Goal: Find contact information: Obtain details needed to contact an individual or organization

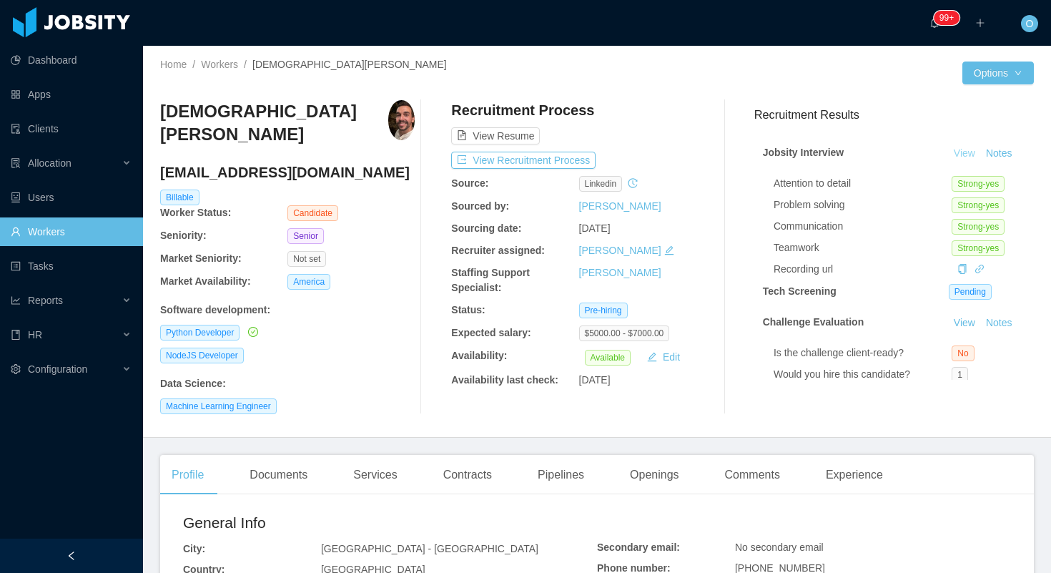
click at [968, 153] on link "View" at bounding box center [964, 152] width 31 height 11
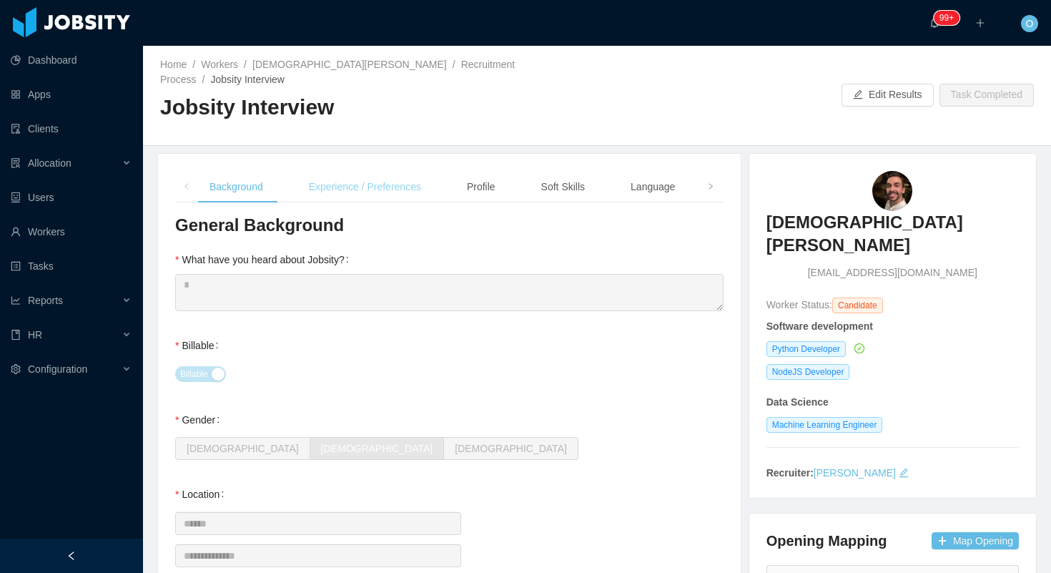
click at [401, 171] on div "Experience / Preferences" at bounding box center [365, 187] width 135 height 32
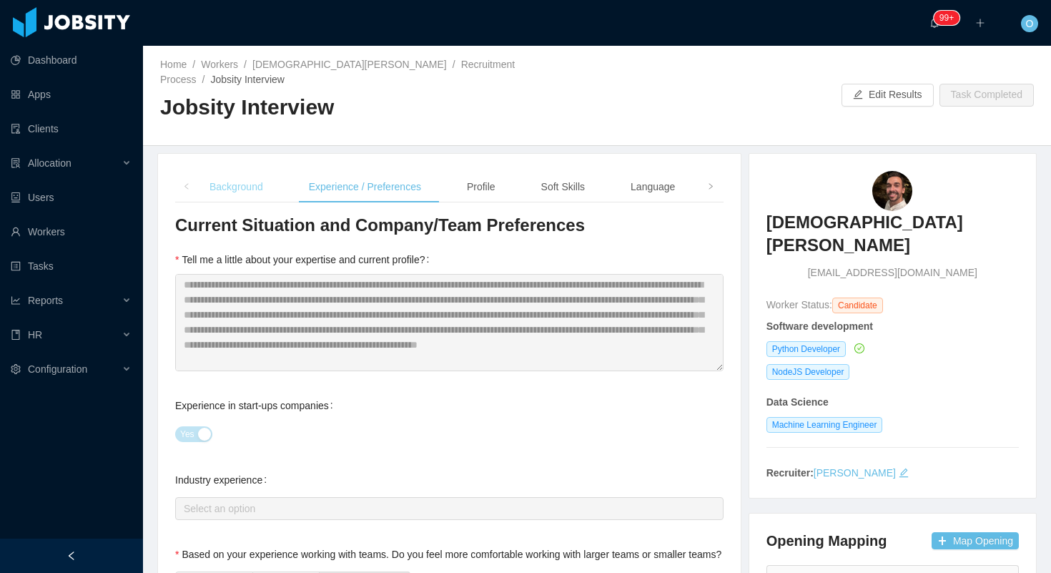
click at [263, 173] on div "Background" at bounding box center [236, 187] width 77 height 32
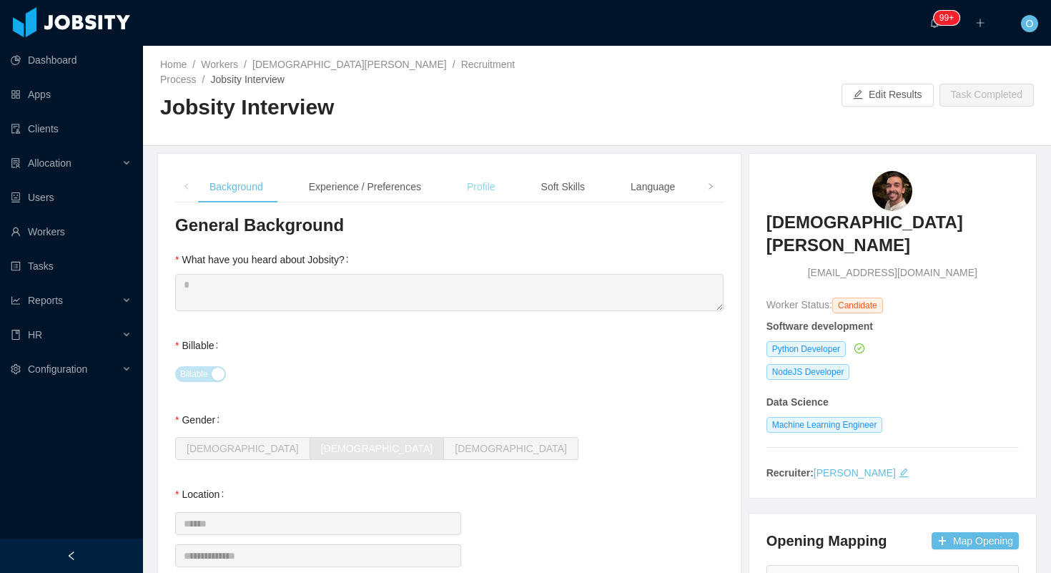
click at [483, 171] on div "Profile" at bounding box center [481, 187] width 51 height 32
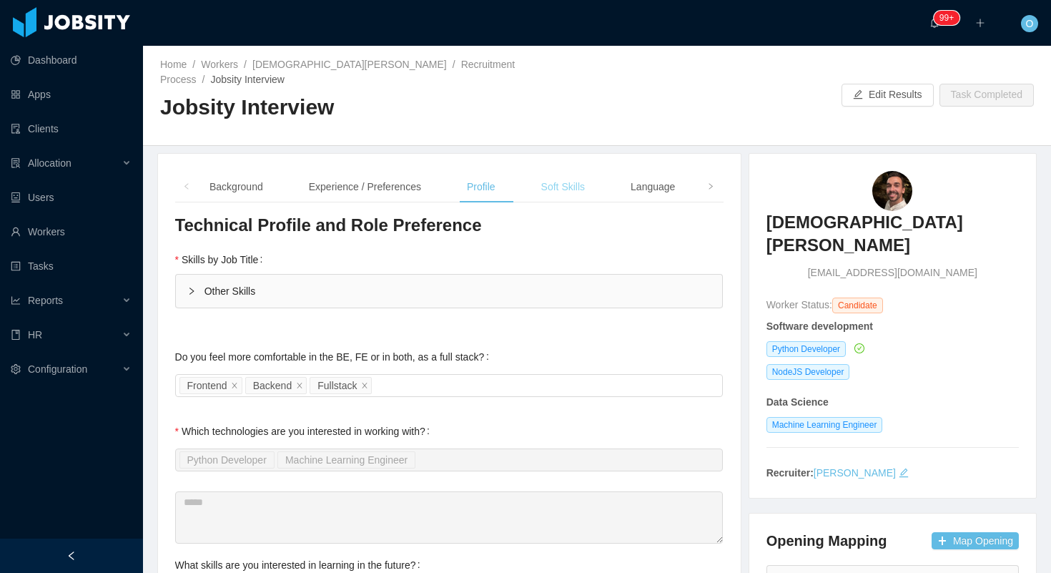
click at [572, 171] on div "Soft Skills" at bounding box center [563, 187] width 67 height 32
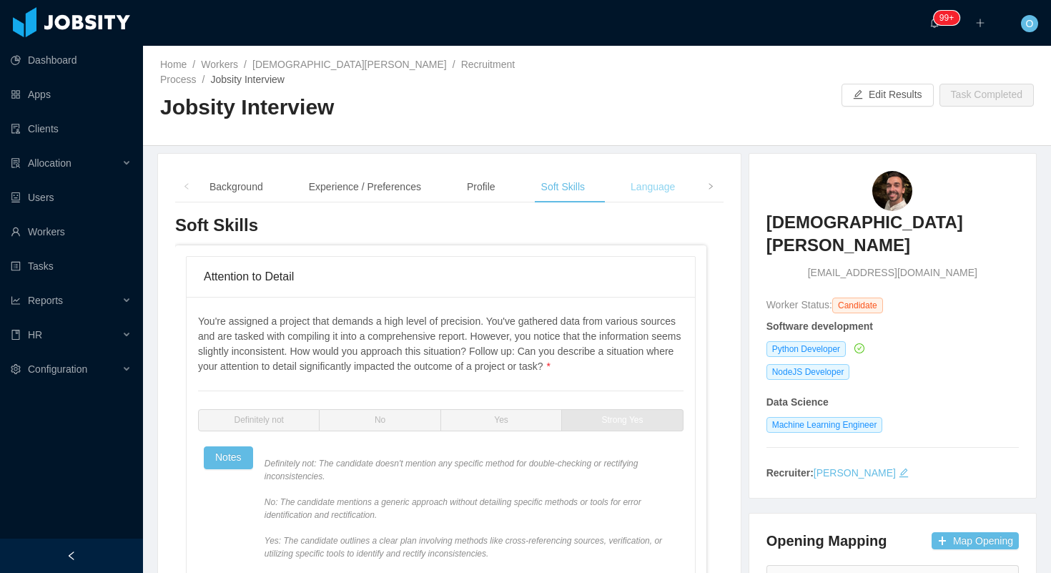
click at [656, 171] on div "Language" at bounding box center [652, 187] width 67 height 32
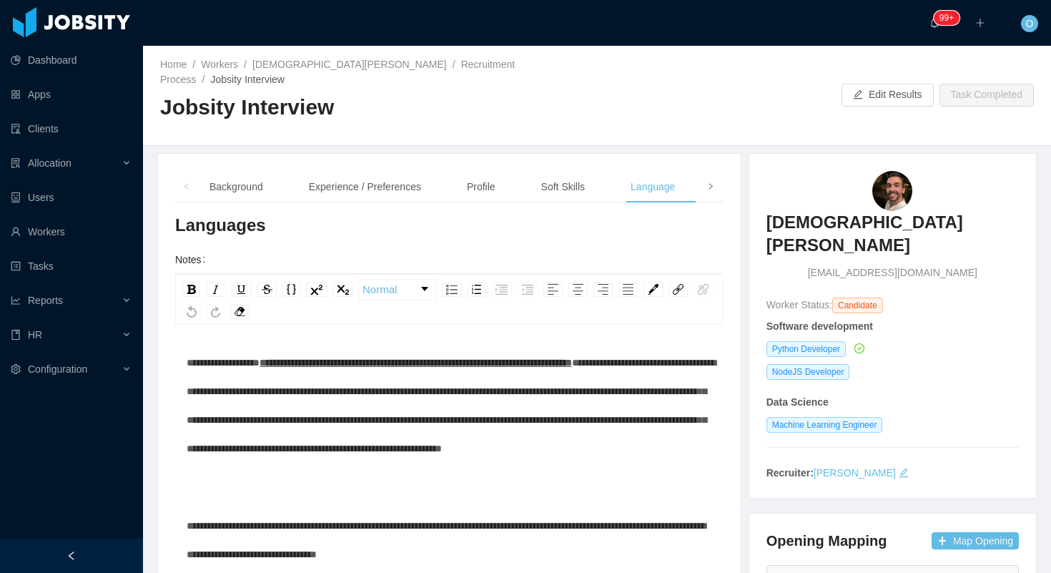
click at [712, 183] on icon "icon: right" at bounding box center [710, 186] width 7 height 7
click at [679, 171] on div "Notes" at bounding box center [665, 187] width 49 height 32
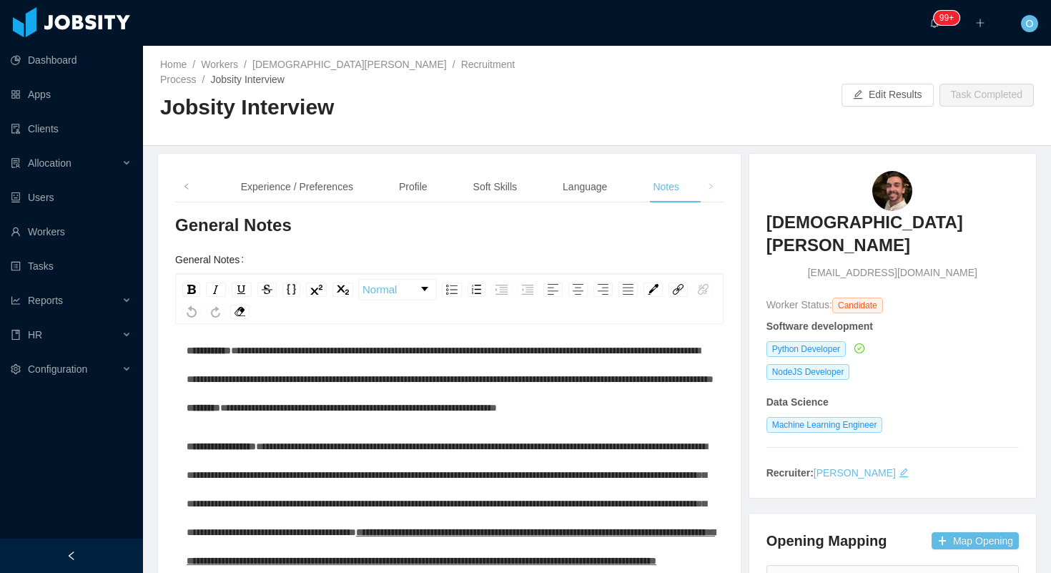
scroll to position [174, 0]
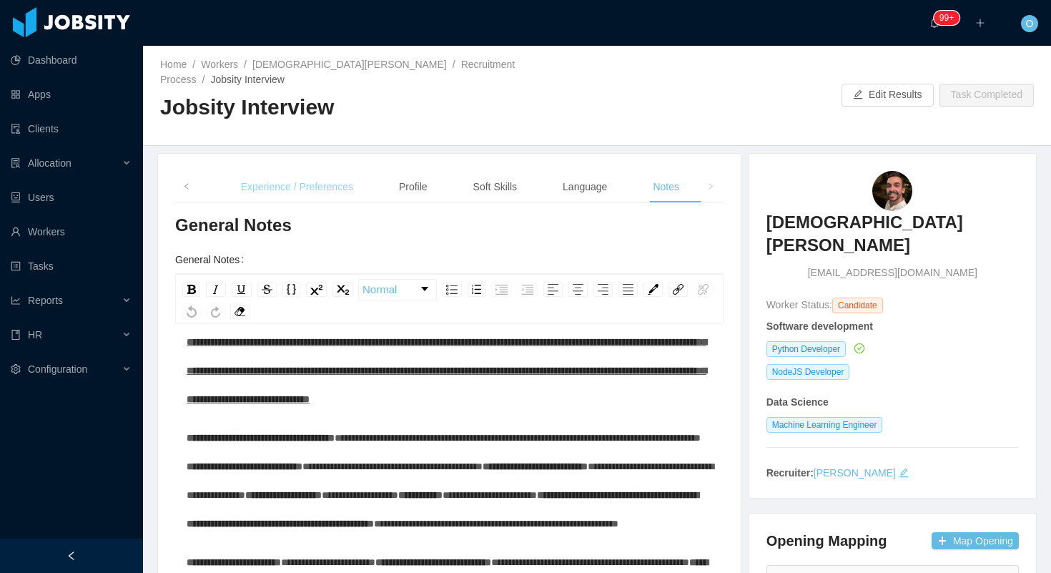
click at [313, 180] on div "Experience / Preferences" at bounding box center [297, 187] width 135 height 32
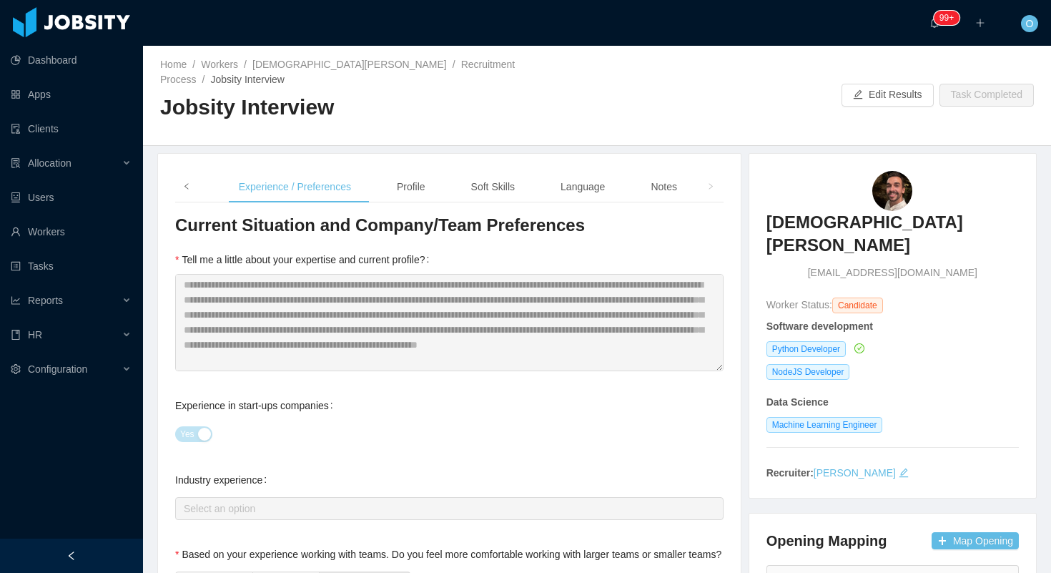
click at [193, 176] on span at bounding box center [186, 186] width 23 height 31
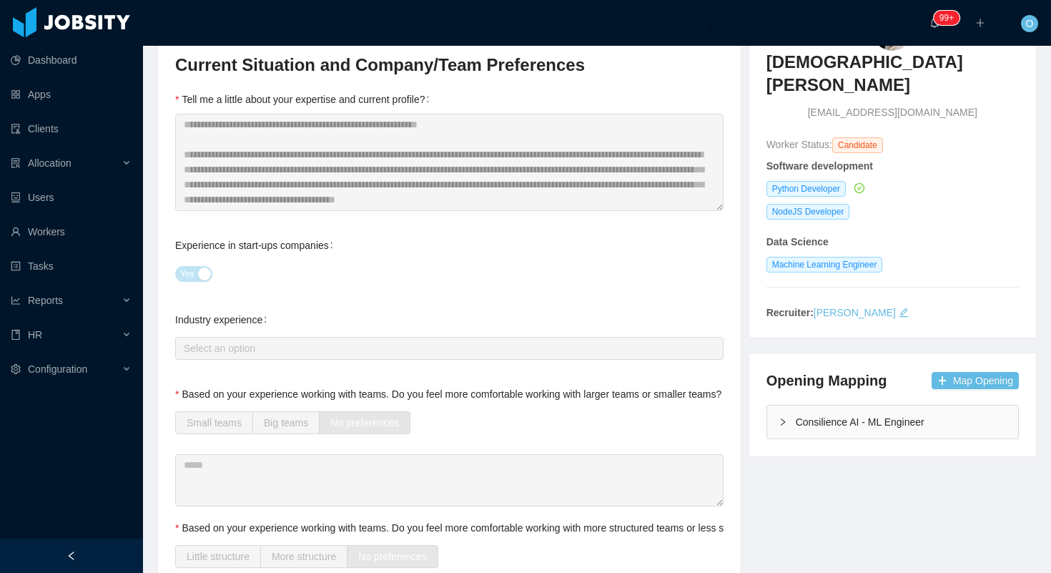
scroll to position [0, 0]
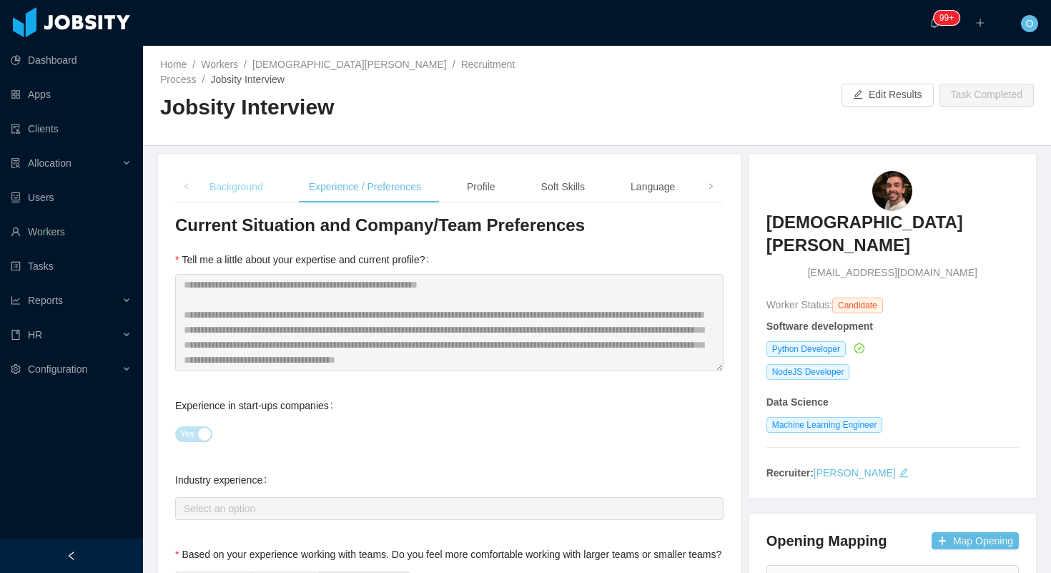
click at [237, 171] on div "Background" at bounding box center [236, 187] width 77 height 32
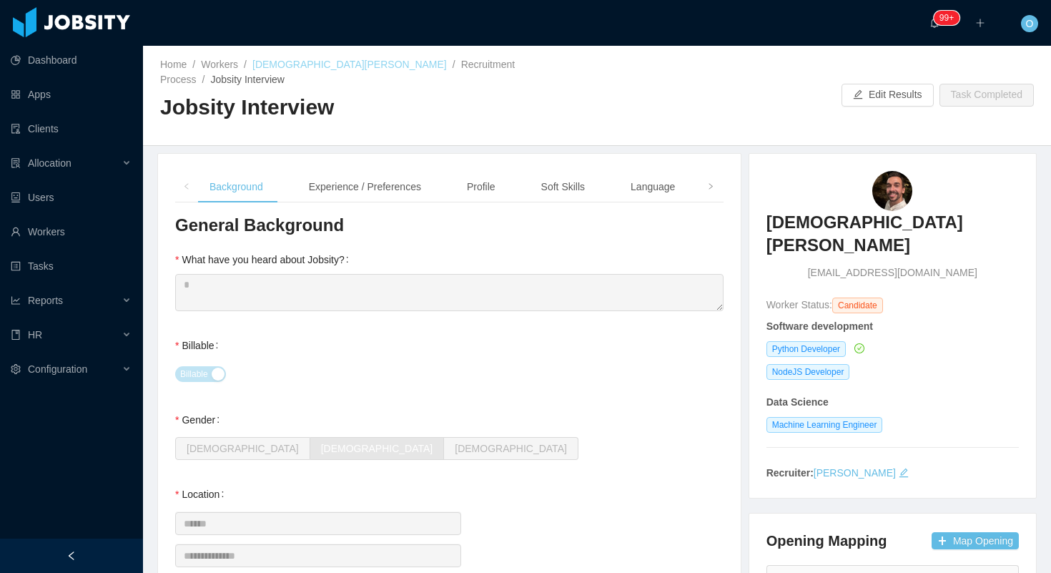
click at [287, 64] on link "Cristiano Muniz" at bounding box center [349, 64] width 195 height 11
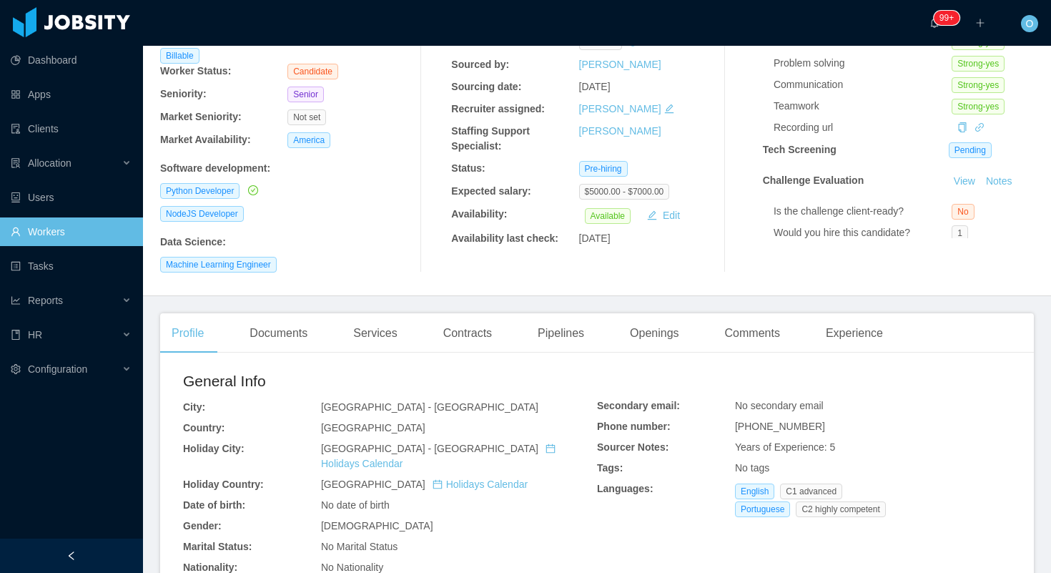
scroll to position [127, 0]
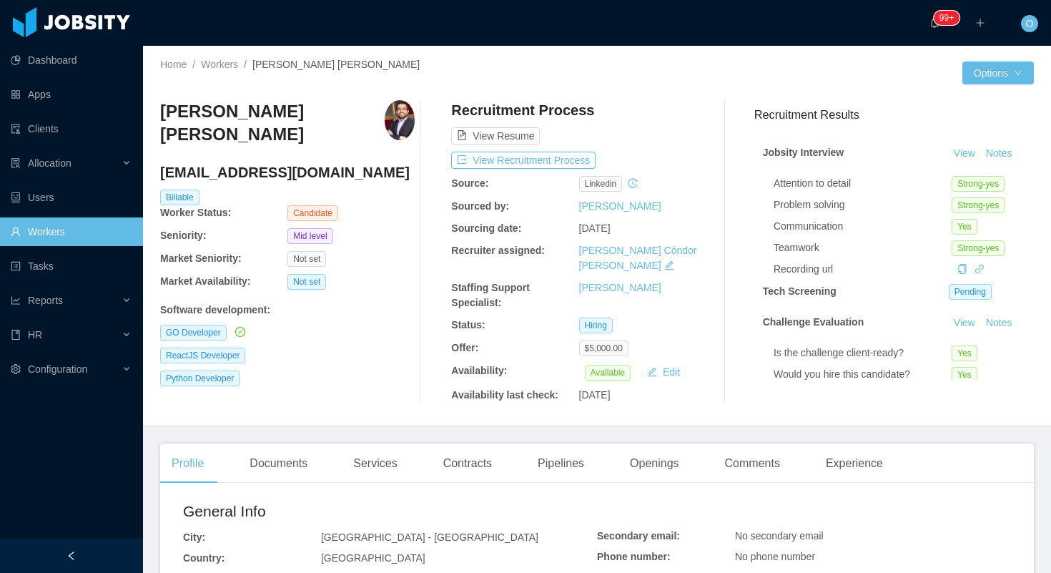
click at [245, 162] on h4 "reangeline@hotmail.com" at bounding box center [287, 172] width 255 height 20
copy h4 "reangeline@hotmail.com"
